Goal: Task Accomplishment & Management: Use online tool/utility

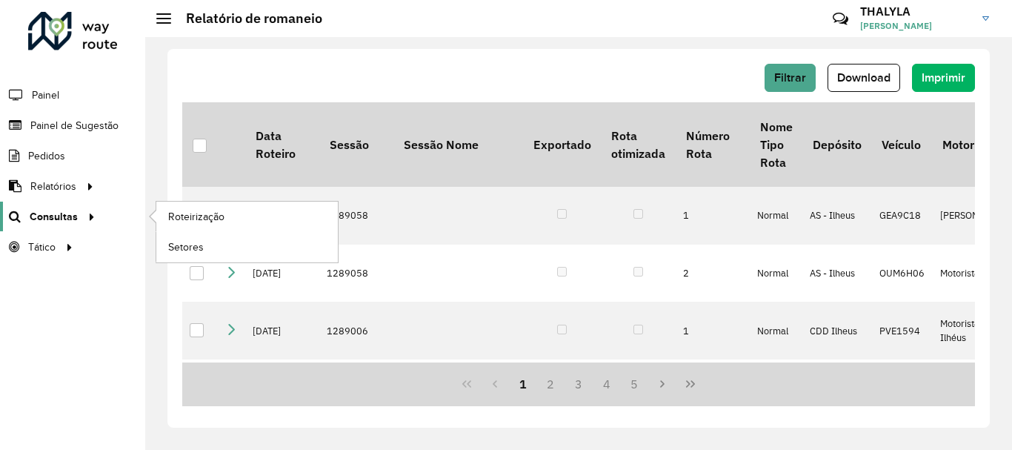
click at [64, 218] on span "Consultas" at bounding box center [54, 217] width 48 height 16
click at [176, 215] on span "Roteirização" at bounding box center [198, 217] width 60 height 16
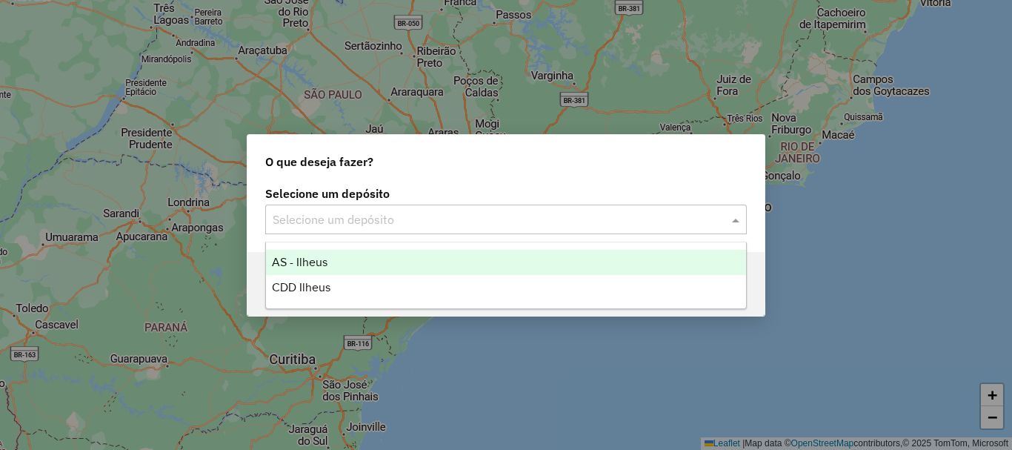
click at [416, 227] on input "text" at bounding box center [491, 220] width 437 height 18
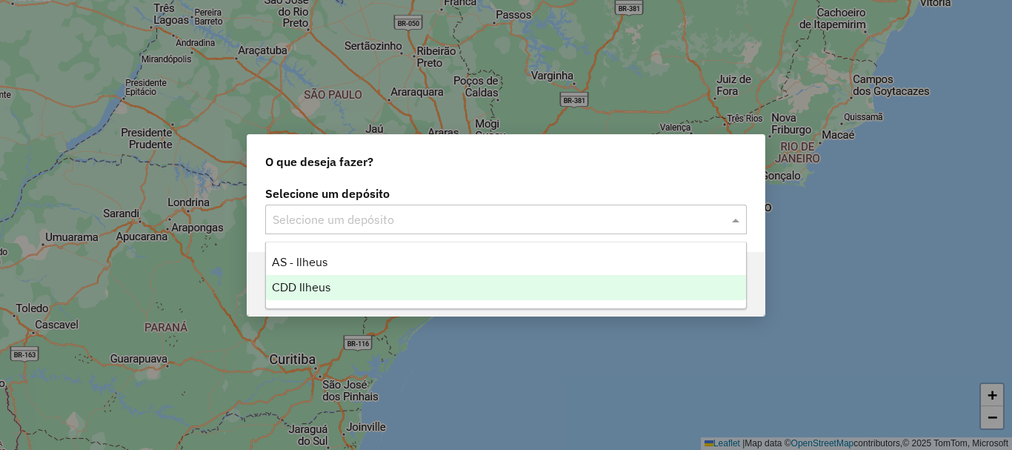
click at [327, 289] on span "CDD Ilheus" at bounding box center [301, 287] width 59 height 13
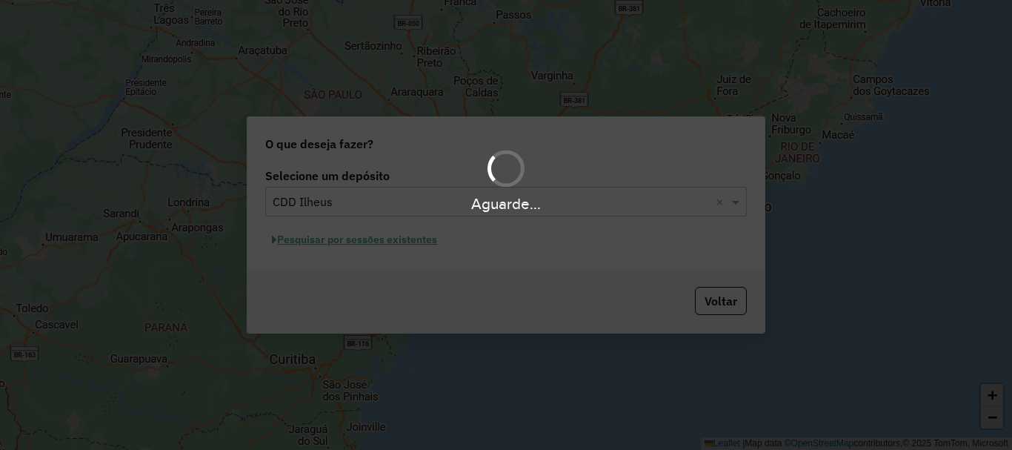
click at [412, 237] on div "Aguarde..." at bounding box center [506, 225] width 1012 height 450
click at [421, 239] on div "Aguarde..." at bounding box center [506, 225] width 1012 height 450
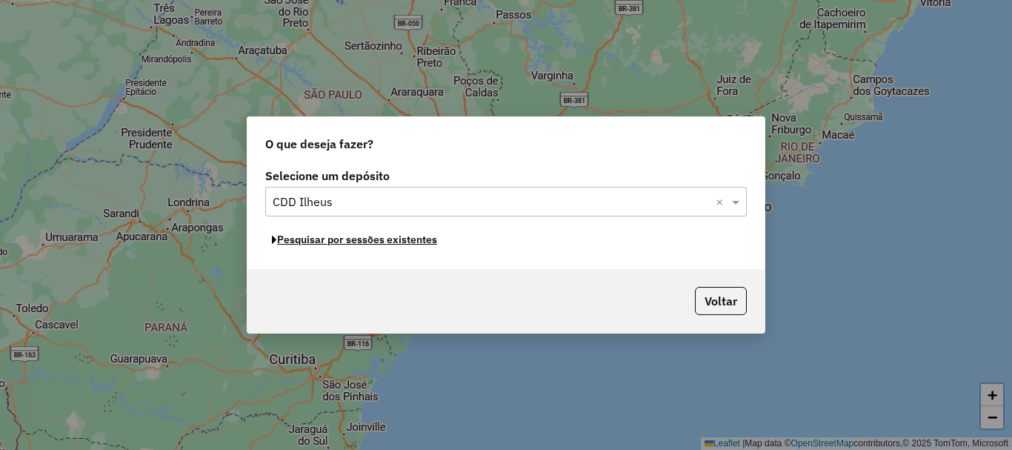
click at [421, 239] on button "Pesquisar por sessões existentes" at bounding box center [354, 239] width 178 height 23
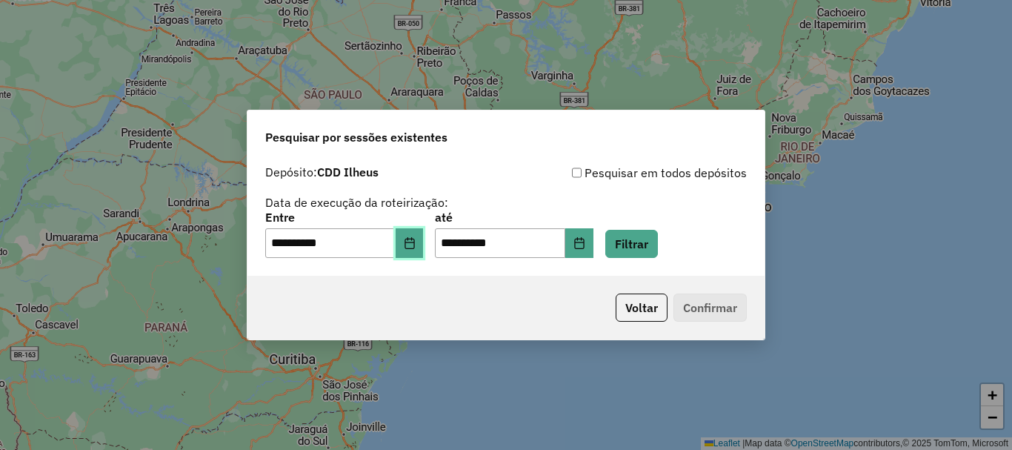
click at [415, 247] on icon "Choose Date" at bounding box center [410, 243] width 12 height 12
click at [675, 211] on div "**********" at bounding box center [505, 211] width 481 height 94
click at [658, 250] on button "Filtrar" at bounding box center [631, 244] width 53 height 28
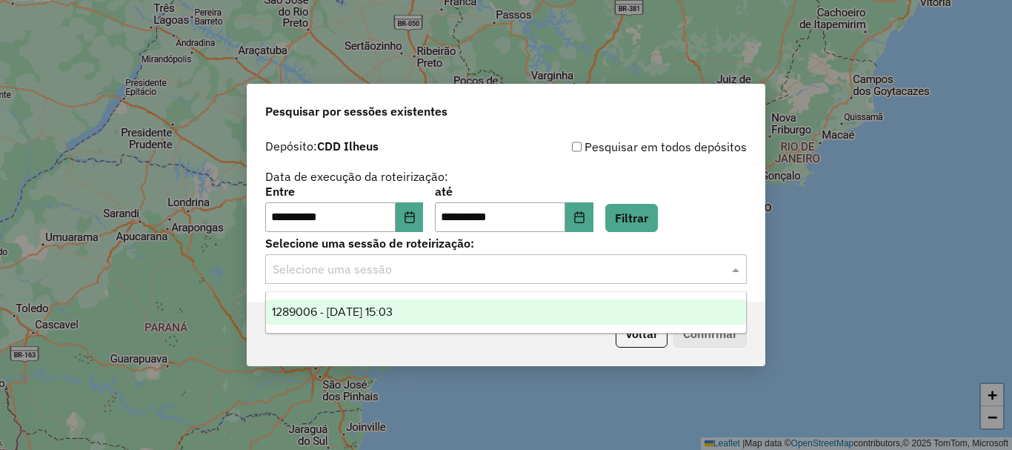
click at [432, 274] on input "text" at bounding box center [491, 270] width 437 height 18
click at [364, 313] on span "1289006 - [DATE] 15:03" at bounding box center [332, 311] width 121 height 13
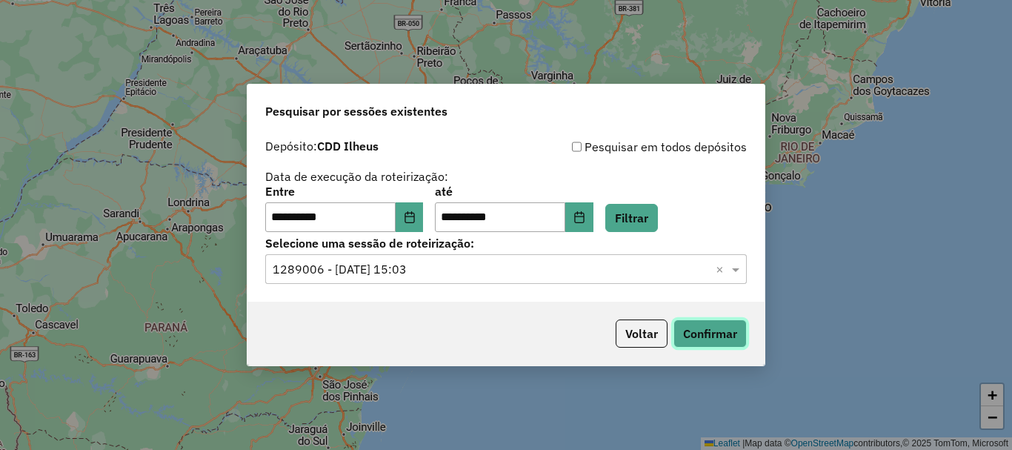
click at [725, 341] on button "Confirmar" at bounding box center [709, 333] width 73 height 28
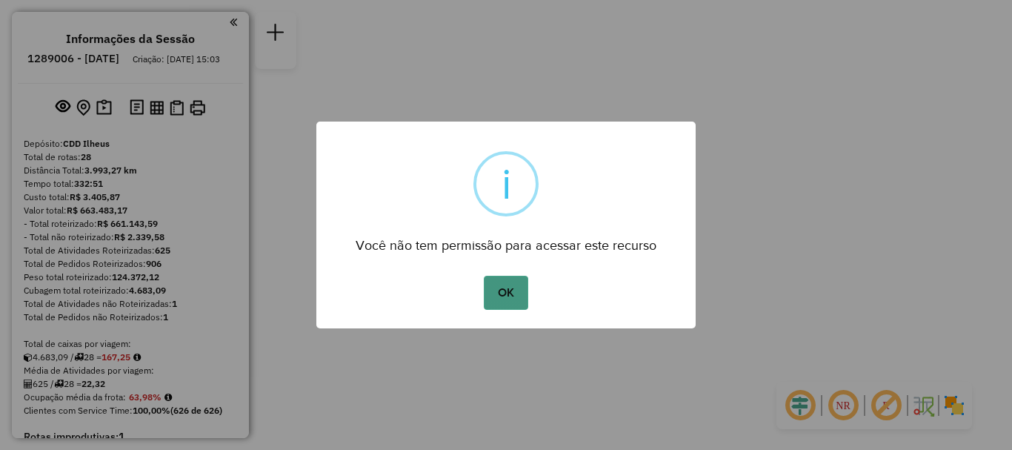
click at [492, 284] on button "OK" at bounding box center [506, 292] width 44 height 34
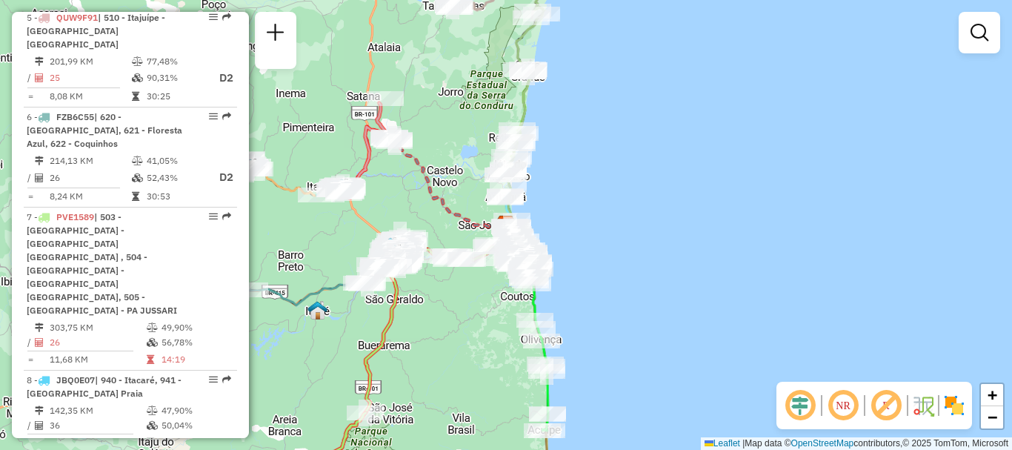
scroll to position [1111, 0]
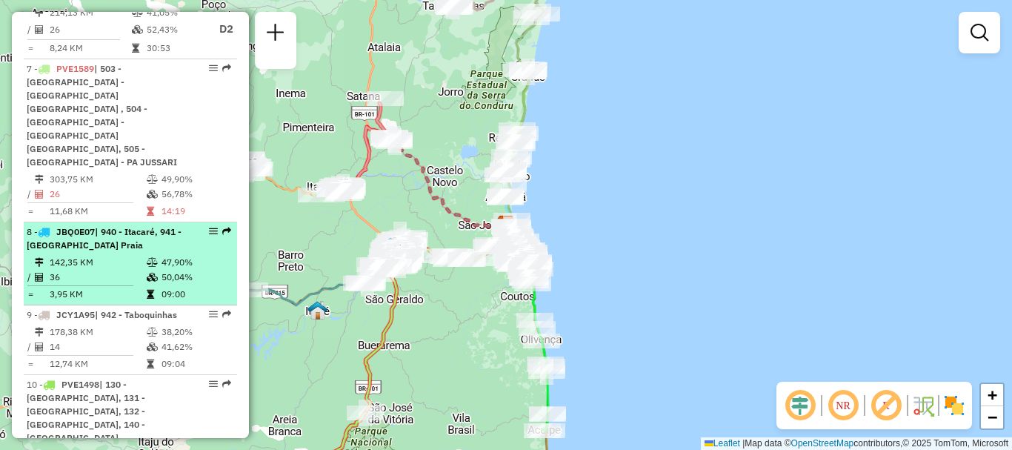
click at [215, 227] on div at bounding box center [209, 231] width 44 height 9
select select "**********"
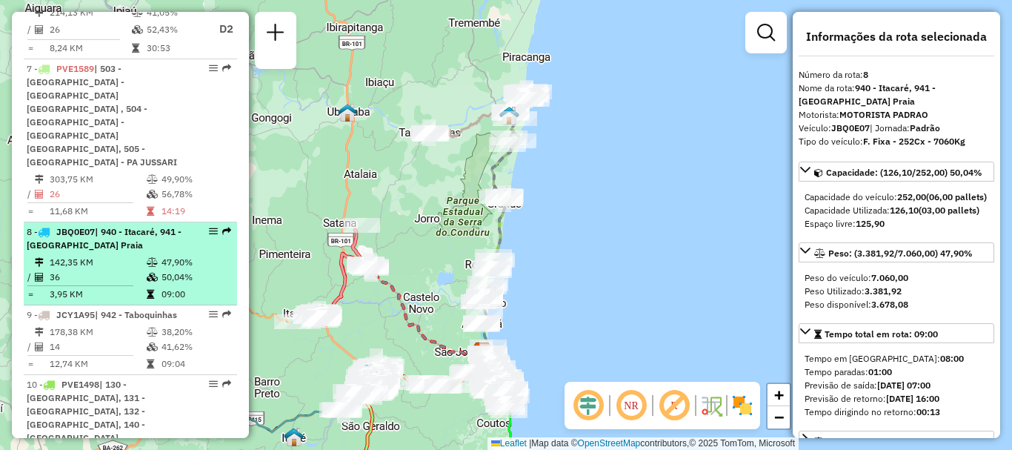
drag, startPoint x: 215, startPoint y: 124, endPoint x: 210, endPoint y: 117, distance: 8.6
drag, startPoint x: 210, startPoint y: 117, endPoint x: 207, endPoint y: 124, distance: 8.3
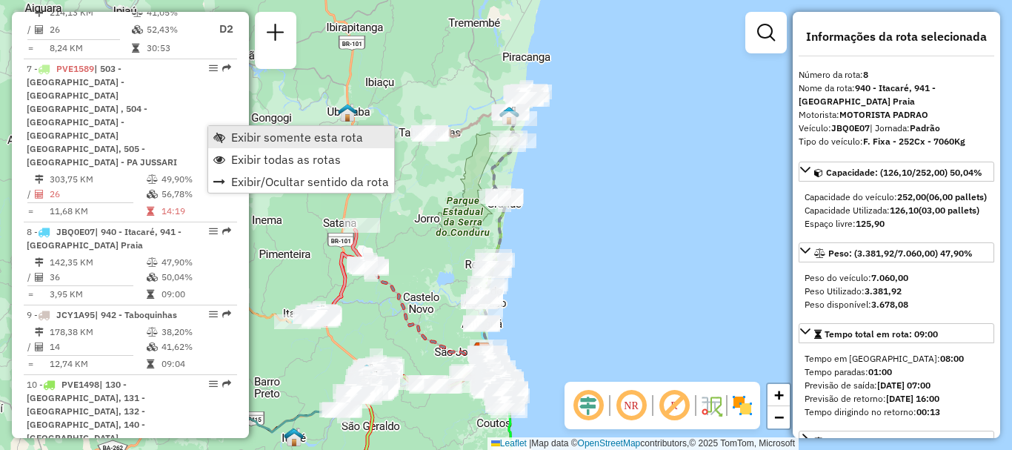
click at [258, 135] on span "Exibir somente esta rota" at bounding box center [297, 137] width 132 height 12
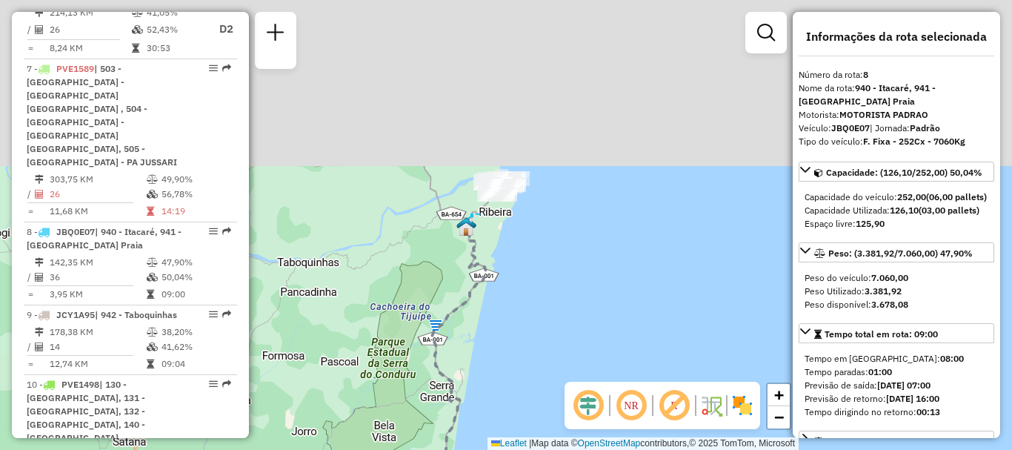
drag, startPoint x: 553, startPoint y: 164, endPoint x: 564, endPoint y: 351, distance: 187.7
click at [561, 430] on div "Janela de atendimento Grade de atendimento Capacidade Transportadoras Veículos …" at bounding box center [506, 225] width 1012 height 450
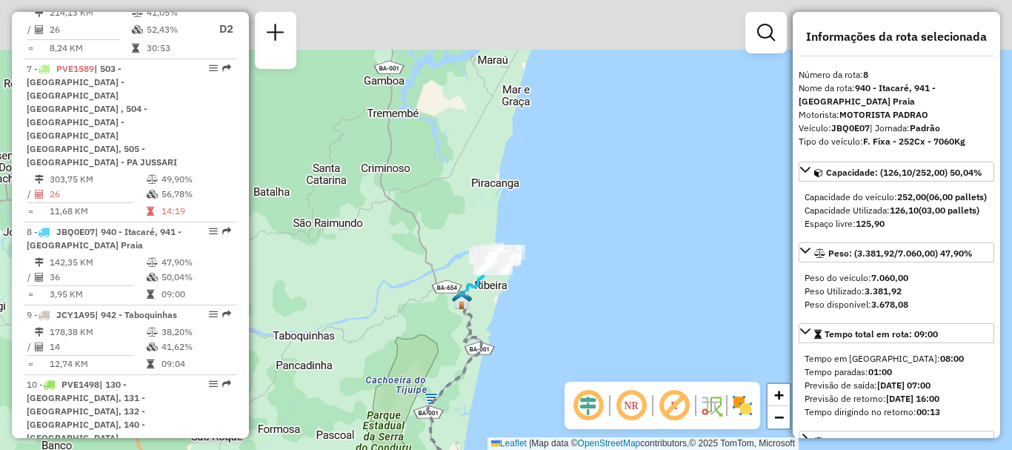
drag, startPoint x: 569, startPoint y: 315, endPoint x: 569, endPoint y: 324, distance: 8.9
click at [569, 324] on div "Janela de atendimento Grade de atendimento Capacidade Transportadoras Veículos …" at bounding box center [506, 225] width 1012 height 450
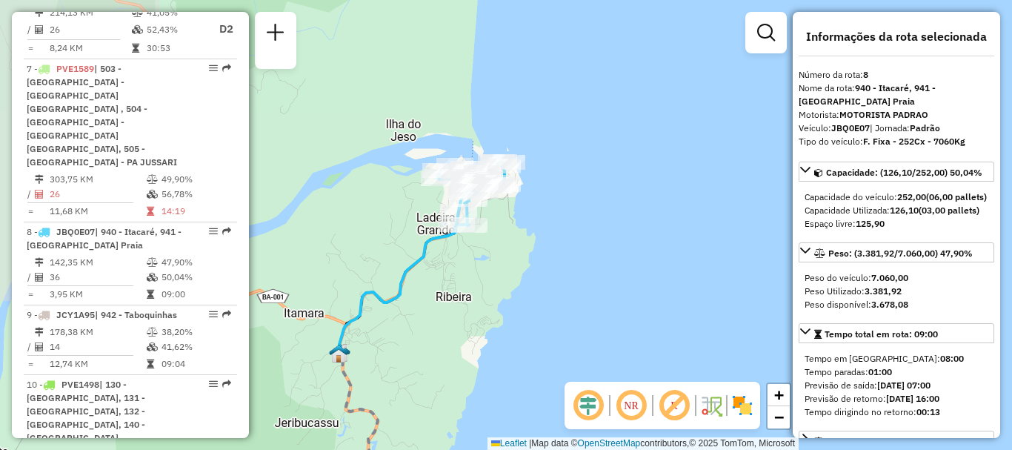
drag, startPoint x: 450, startPoint y: 242, endPoint x: 618, endPoint y: 242, distance: 168.8
click at [618, 242] on div "Janela de atendimento Grade de atendimento Capacidade Transportadoras Veículos …" at bounding box center [506, 225] width 1012 height 450
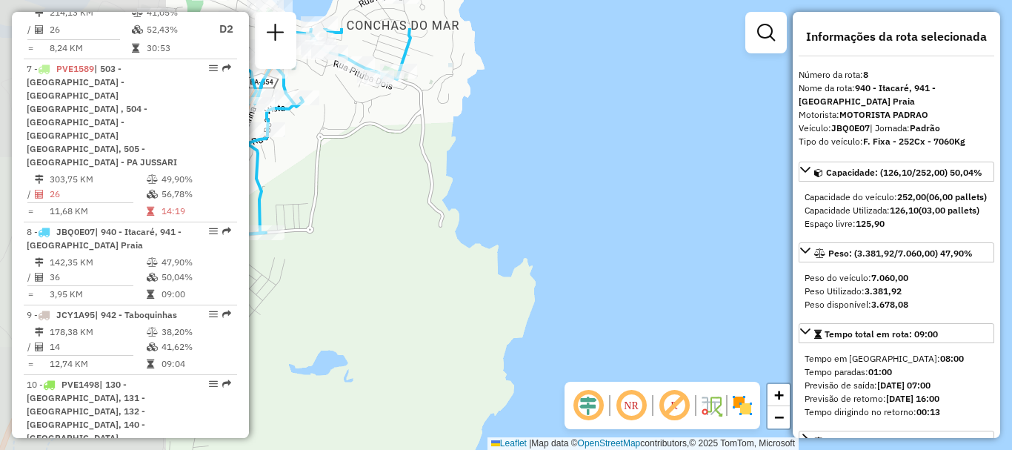
drag, startPoint x: 450, startPoint y: 204, endPoint x: 756, endPoint y: 309, distance: 323.4
click at [756, 309] on div "Janela de atendimento Grade de atendimento Capacidade Transportadoras Veículos …" at bounding box center [506, 225] width 1012 height 450
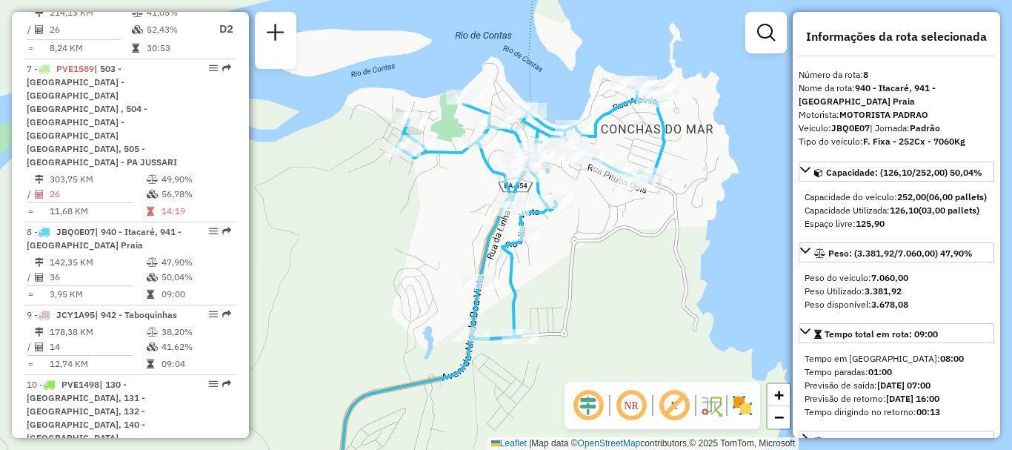
drag, startPoint x: 537, startPoint y: 242, endPoint x: 644, endPoint y: 257, distance: 107.7
click at [644, 257] on div "Janela de atendimento Grade de atendimento Capacidade Transportadoras Veículos …" at bounding box center [506, 225] width 1012 height 450
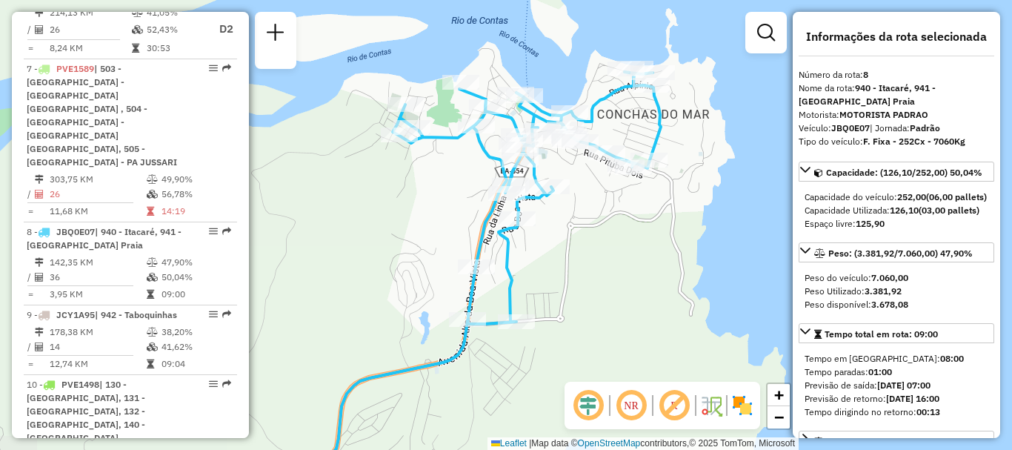
drag, startPoint x: 699, startPoint y: 270, endPoint x: 695, endPoint y: 255, distance: 15.3
click at [695, 255] on div "Janela de atendimento Grade de atendimento Capacidade Transportadoras Veículos …" at bounding box center [506, 225] width 1012 height 450
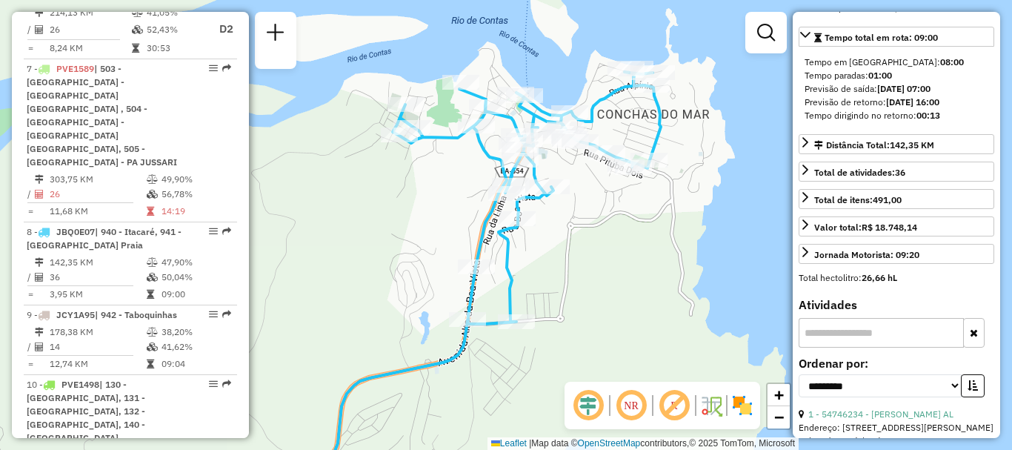
scroll to position [0, 0]
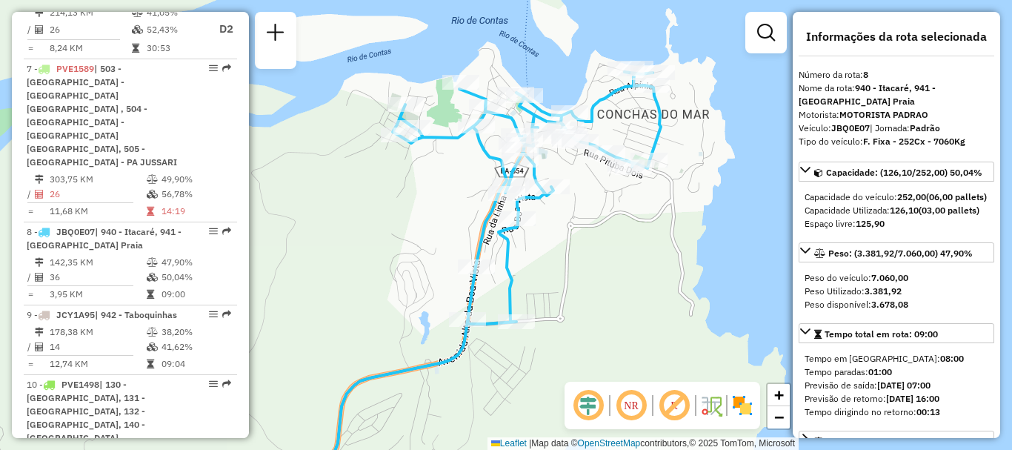
click at [626, 153] on icon at bounding box center [526, 198] width 268 height 252
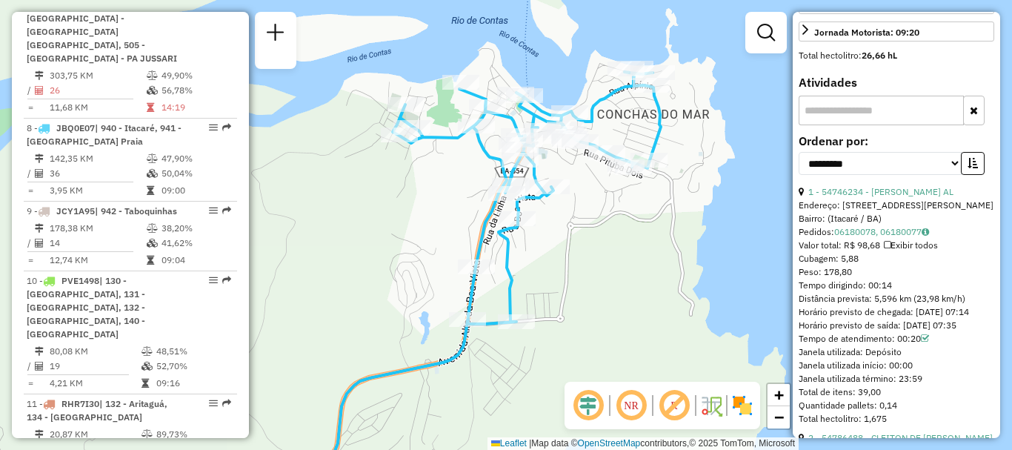
scroll to position [666, 0]
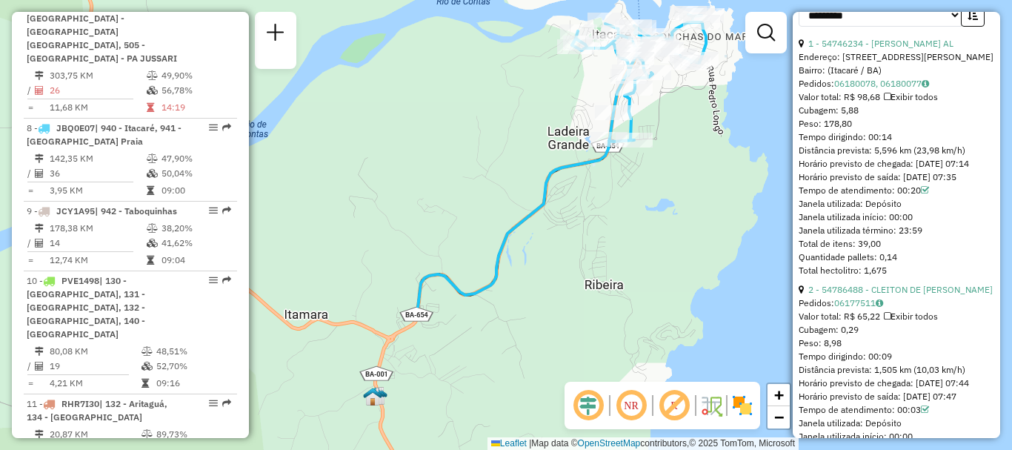
drag, startPoint x: 675, startPoint y: 329, endPoint x: 711, endPoint y: 142, distance: 190.1
click at [711, 142] on div "Janela de atendimento Grade de atendimento Capacidade Transportadoras Veículos …" at bounding box center [506, 225] width 1012 height 450
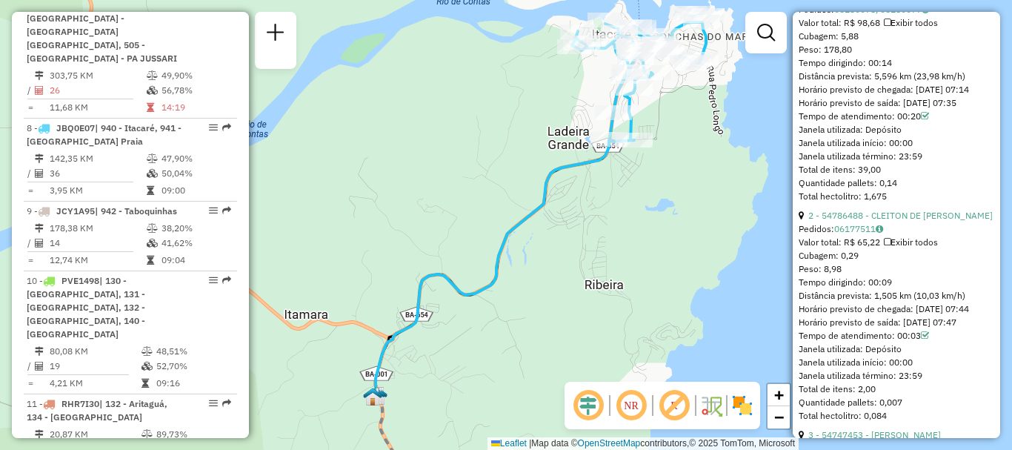
scroll to position [815, 0]
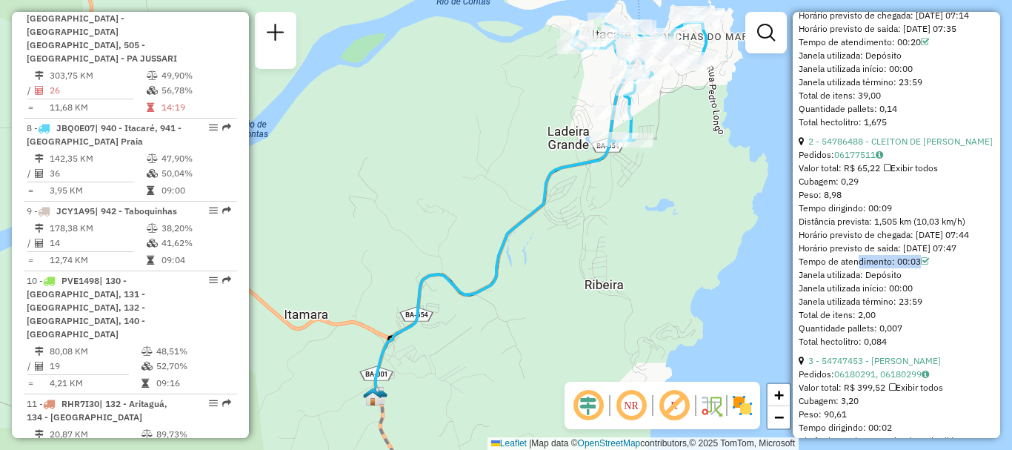
drag, startPoint x: 852, startPoint y: 328, endPoint x: 946, endPoint y: 330, distance: 94.1
click at [946, 268] on div "Tempo de atendimento: 00:03" at bounding box center [896, 261] width 196 height 13
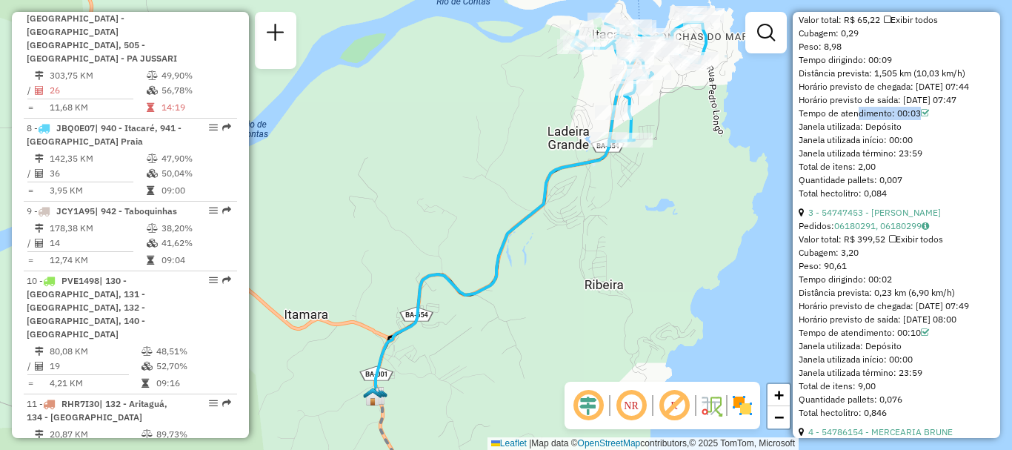
scroll to position [1111, 0]
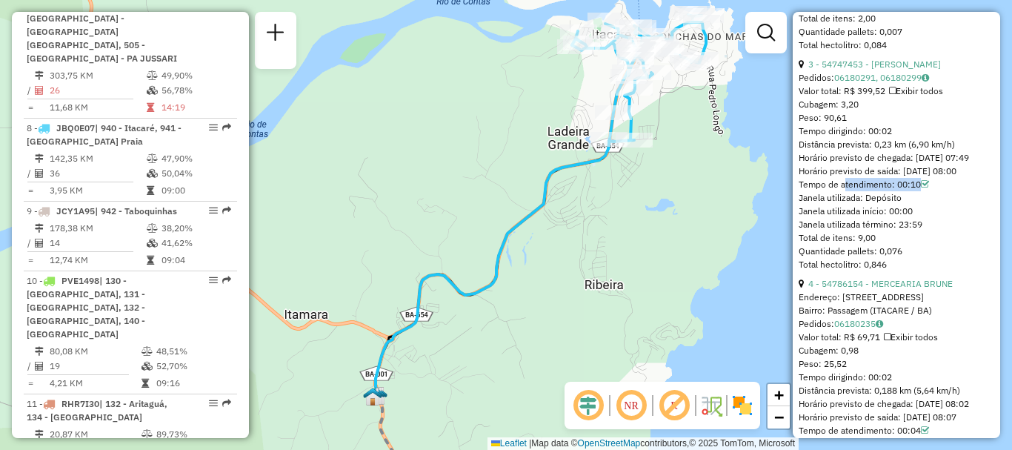
drag, startPoint x: 841, startPoint y: 262, endPoint x: 955, endPoint y: 262, distance: 113.3
click at [955, 191] on div "Tempo de atendimento: 00:10" at bounding box center [896, 184] width 196 height 13
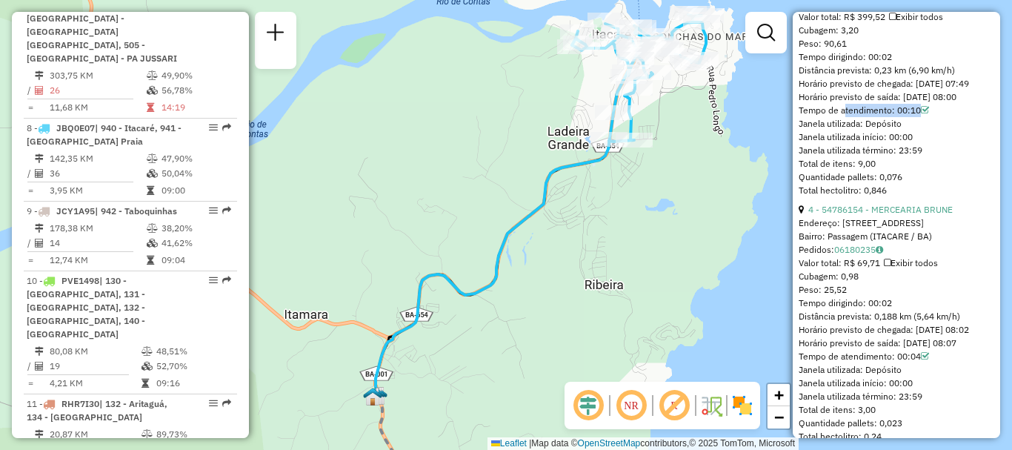
scroll to position [1259, 0]
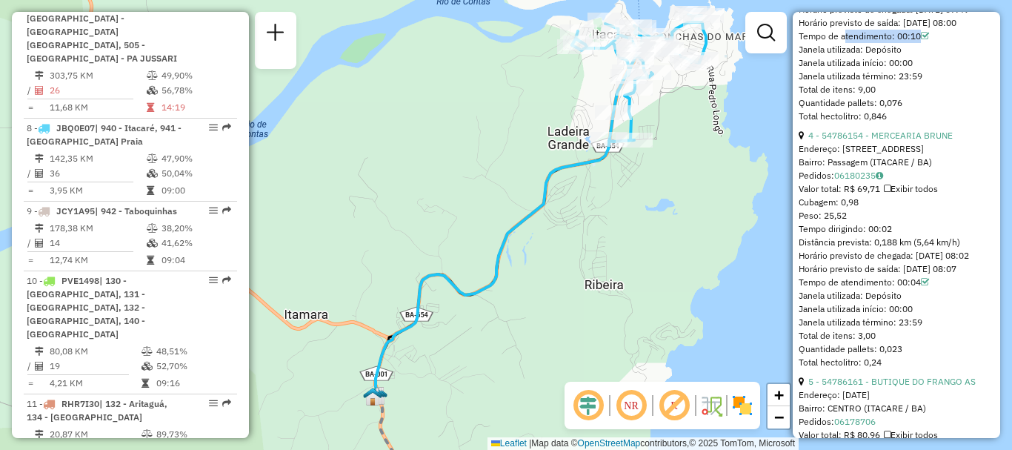
drag, startPoint x: 823, startPoint y: 143, endPoint x: 932, endPoint y: 138, distance: 109.7
click at [932, 70] on div "Janela utilizada início: 00:00" at bounding box center [896, 62] width 196 height 13
drag, startPoint x: 835, startPoint y: 312, endPoint x: 916, endPoint y: 313, distance: 81.5
click at [916, 235] on div "Tempo dirigindo: 00:02" at bounding box center [896, 228] width 196 height 13
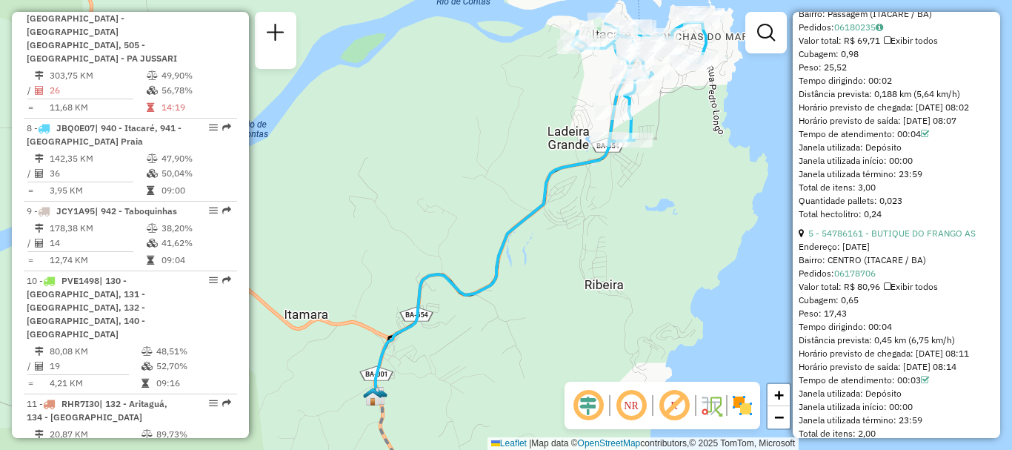
scroll to position [1481, 0]
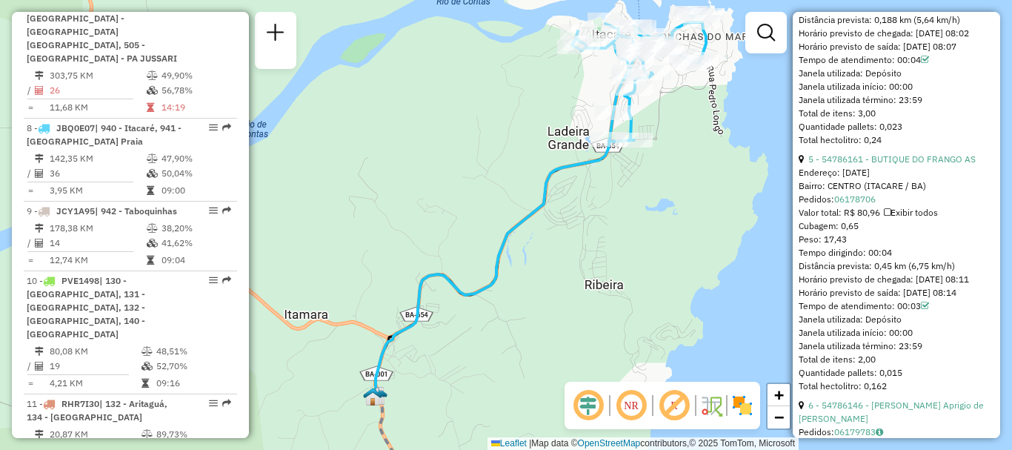
drag, startPoint x: 826, startPoint y: 343, endPoint x: 929, endPoint y: 345, distance: 103.0
click at [929, 259] on div "Tempo dirigindo: 00:04" at bounding box center [896, 252] width 196 height 13
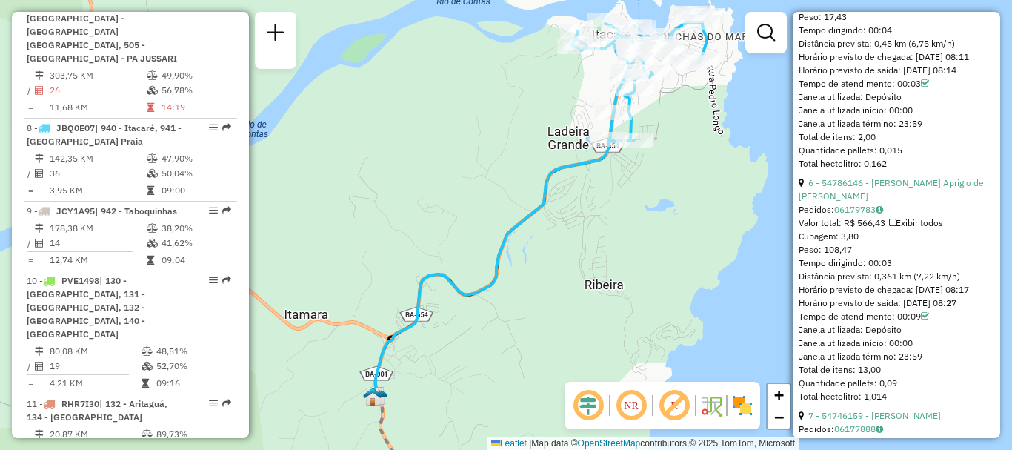
scroll to position [1777, 0]
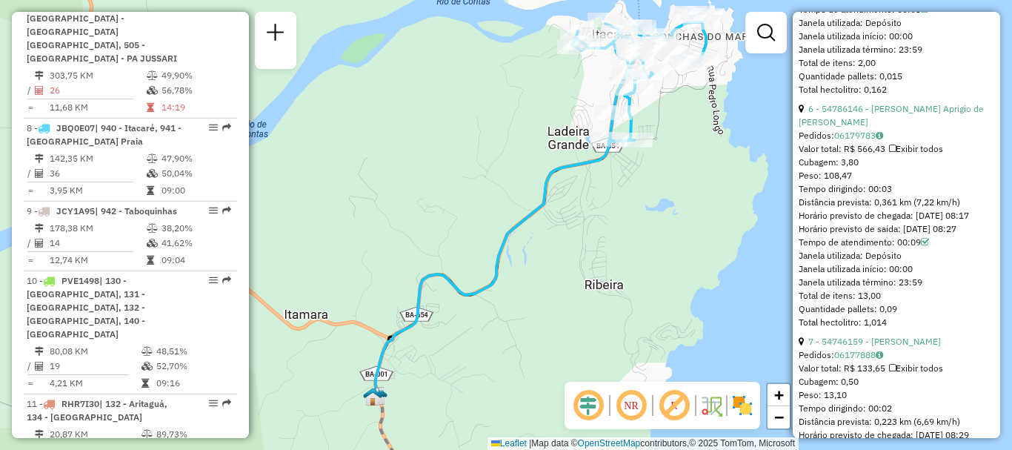
drag, startPoint x: 849, startPoint y: 280, endPoint x: 896, endPoint y: 281, distance: 47.4
click at [896, 196] on div "Tempo dirigindo: 00:03" at bounding box center [896, 188] width 196 height 13
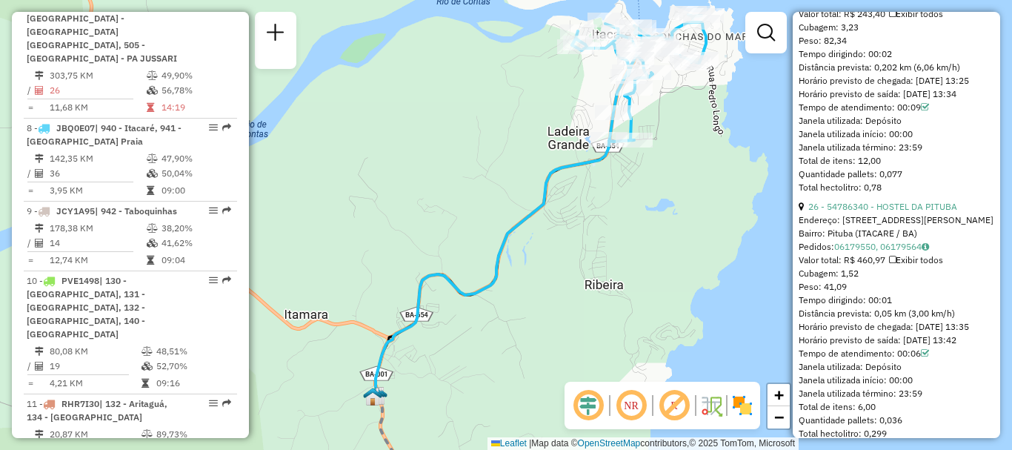
scroll to position [6369, 0]
